Goal: Obtain resource: Obtain resource

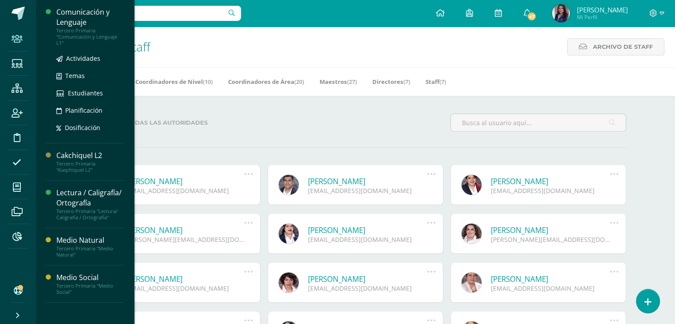
click at [83, 13] on div "Comunicación y Lenguaje" at bounding box center [89, 17] width 67 height 20
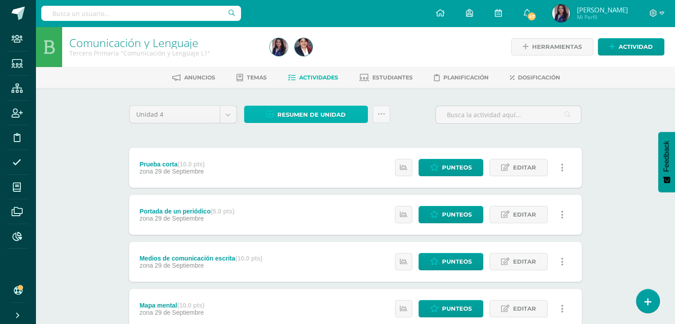
click at [326, 111] on span "Resumen de unidad" at bounding box center [311, 114] width 68 height 16
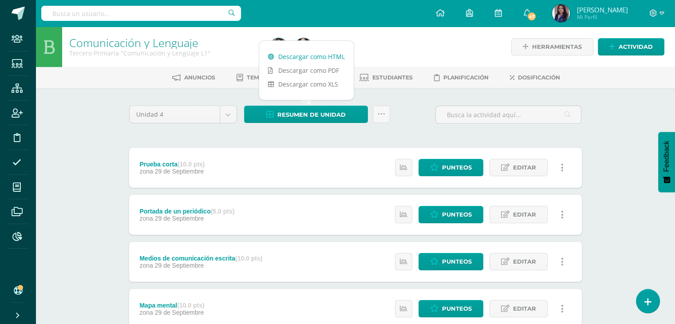
click at [313, 57] on link "Descargar como HTML" at bounding box center [306, 57] width 94 height 14
click at [383, 118] on link at bounding box center [381, 114] width 17 height 17
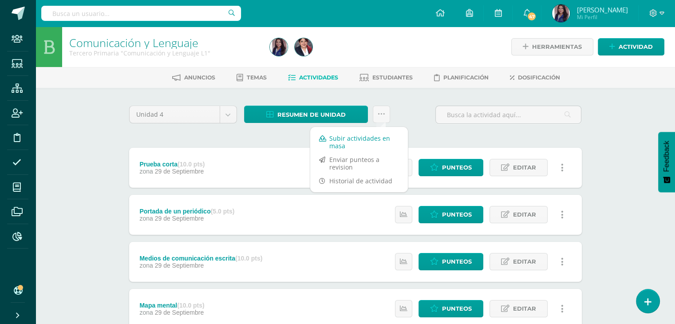
click at [329, 139] on link "Subir actividades en masa" at bounding box center [359, 141] width 98 height 21
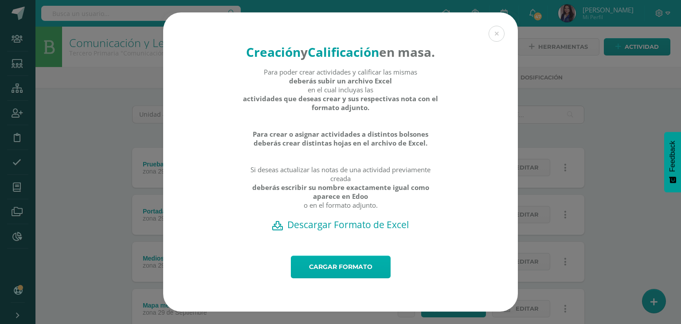
click at [350, 275] on link "Cargar formato" at bounding box center [341, 267] width 100 height 23
click at [346, 271] on link "Cargar formato" at bounding box center [341, 267] width 100 height 23
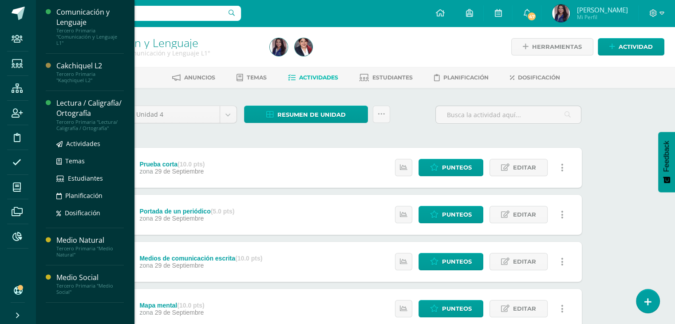
click at [68, 109] on div "Lectura / Caligrafía/ Ortografía" at bounding box center [89, 108] width 67 height 20
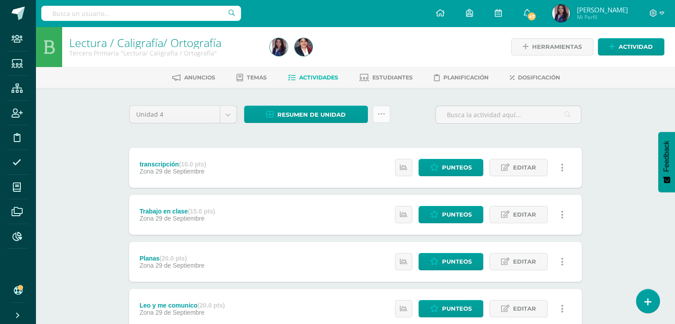
click at [374, 114] on link at bounding box center [381, 114] width 17 height 17
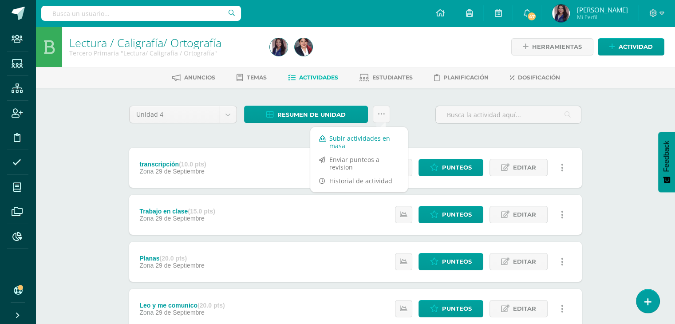
click at [336, 143] on link "Subir actividades en masa" at bounding box center [359, 141] width 98 height 21
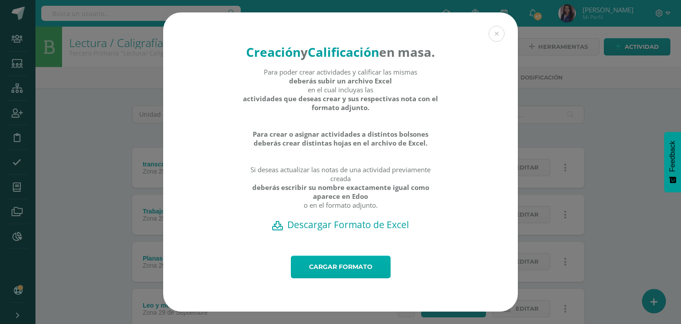
click at [326, 274] on link "Cargar formato" at bounding box center [341, 267] width 100 height 23
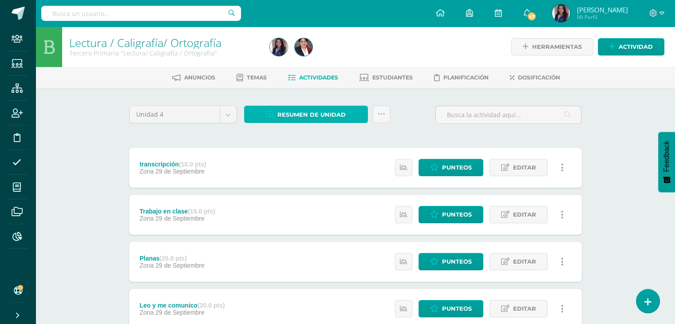
click at [348, 116] on link "Resumen de unidad" at bounding box center [306, 114] width 124 height 17
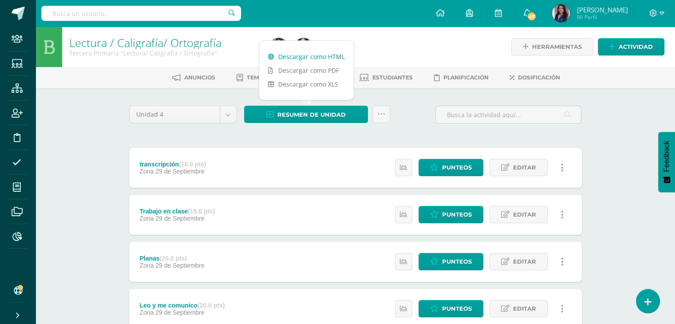
click at [316, 57] on link "Descargar como HTML" at bounding box center [306, 57] width 94 height 14
